Goal: Obtain resource: Download file/media

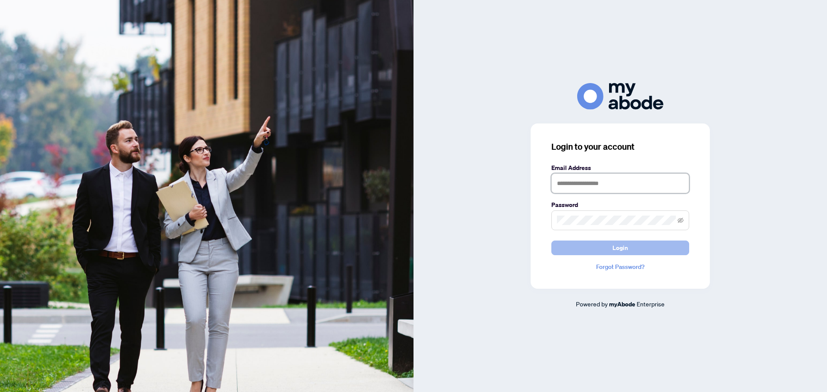
type input "**********"
click at [619, 250] on span "Login" at bounding box center [619, 248] width 15 height 14
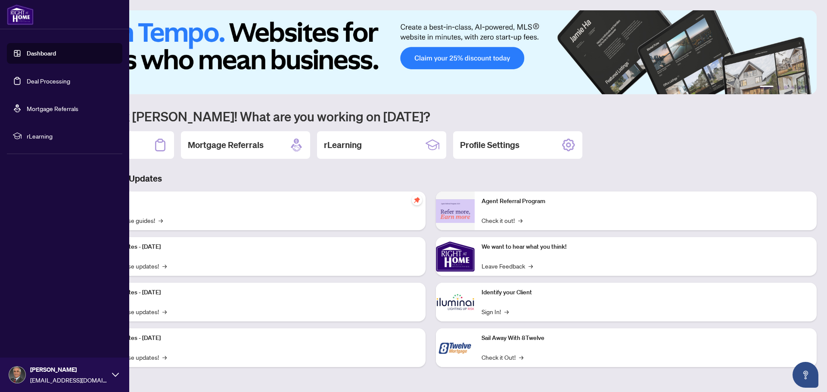
click at [50, 85] on link "Deal Processing" at bounding box center [48, 81] width 43 height 8
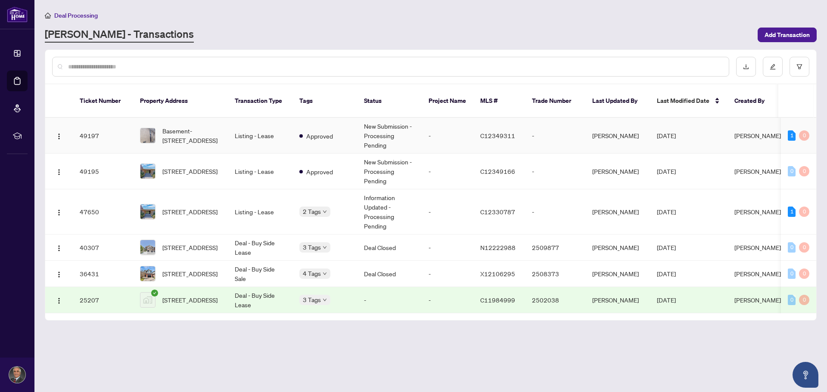
click at [247, 123] on td "Listing - Lease" at bounding box center [260, 136] width 65 height 36
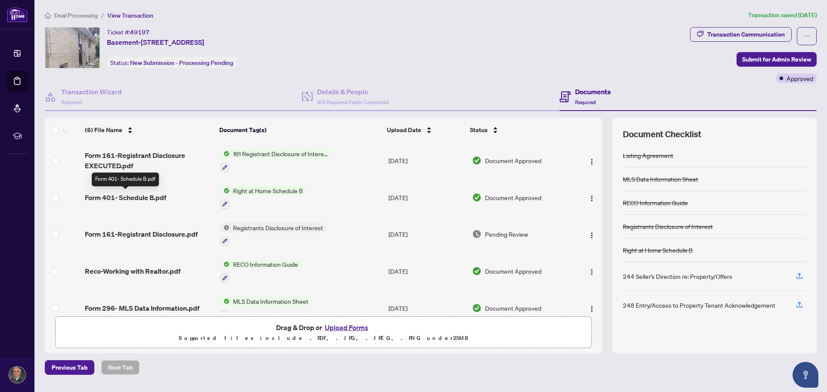
click at [154, 195] on span "Form 401- Schedule B.pdf" at bounding box center [125, 197] width 81 height 10
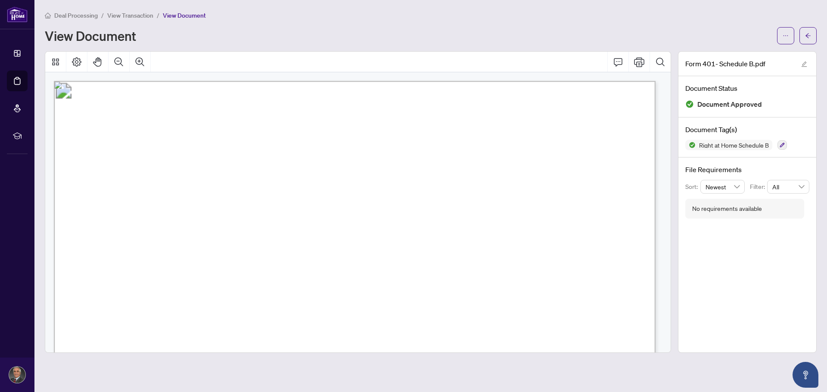
drag, startPoint x: 99, startPoint y: 293, endPoint x: 287, endPoint y: 319, distance: 190.5
click at [287, 81] on p "Form 401 Revised 2023 Page 1 of 1 The trademarks REALTOR®, REALTORS®, MLS®, Mul…" at bounding box center [740, 81] width 1373 height 0
click at [283, 310] on span "interest at Prime less 1.80% per annum, and the Deposit Holder shall pay the ne…" at bounding box center [356, 311] width 519 height 8
